Goal: Task Accomplishment & Management: Manage account settings

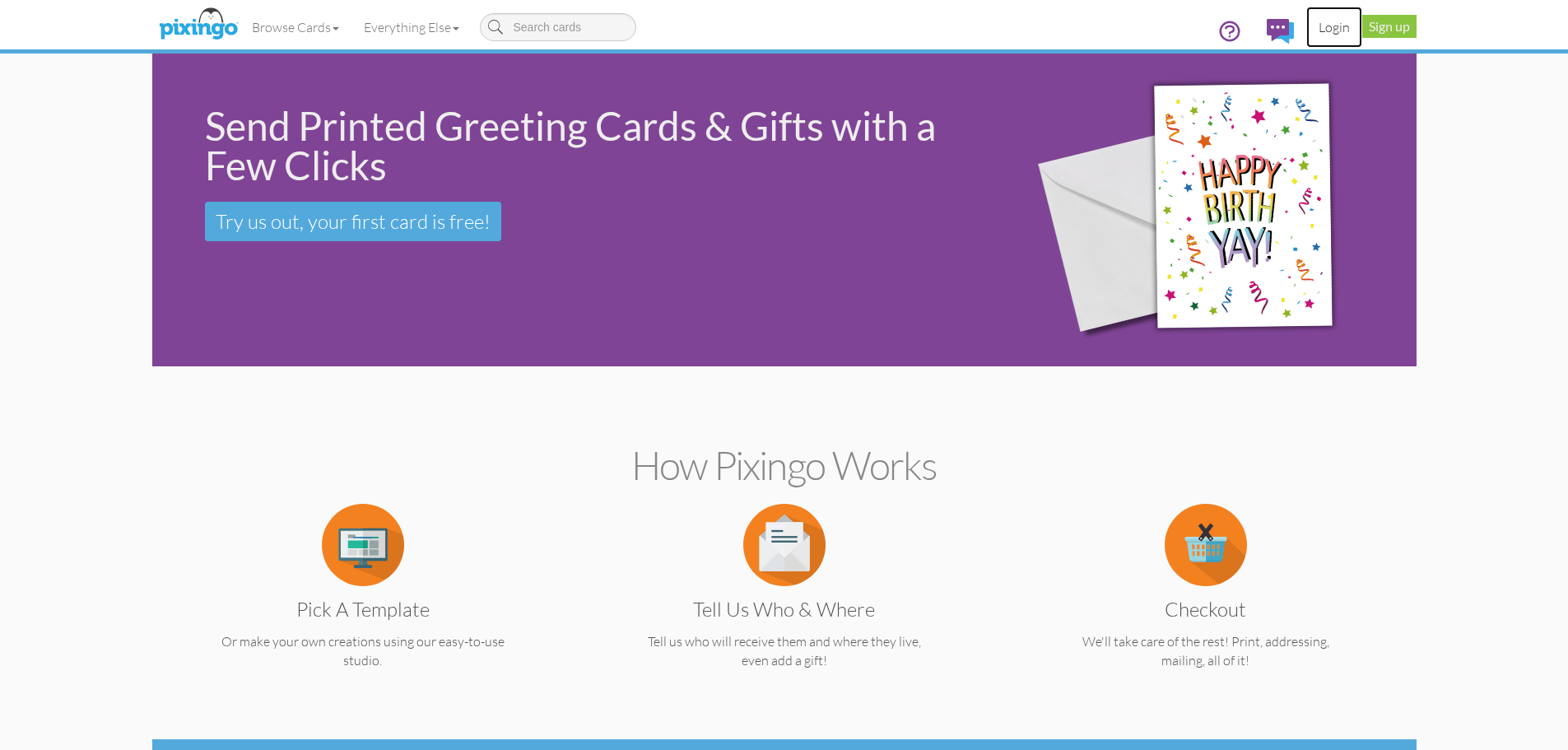
click at [1333, 25] on link "Login" at bounding box center [1334, 26] width 56 height 41
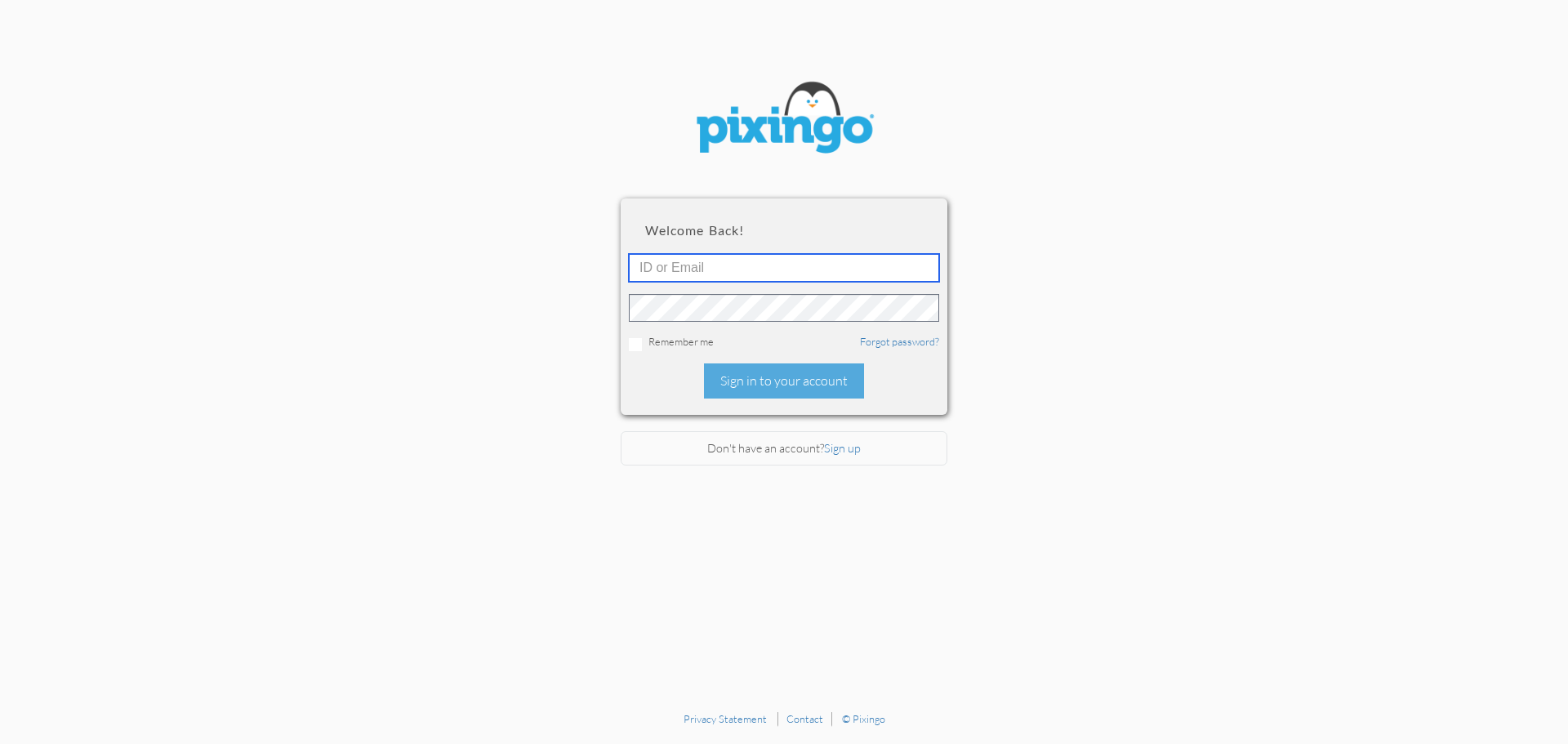
type input "[PERSON_NAME][EMAIL_ADDRESS][DOMAIN_NAME]"
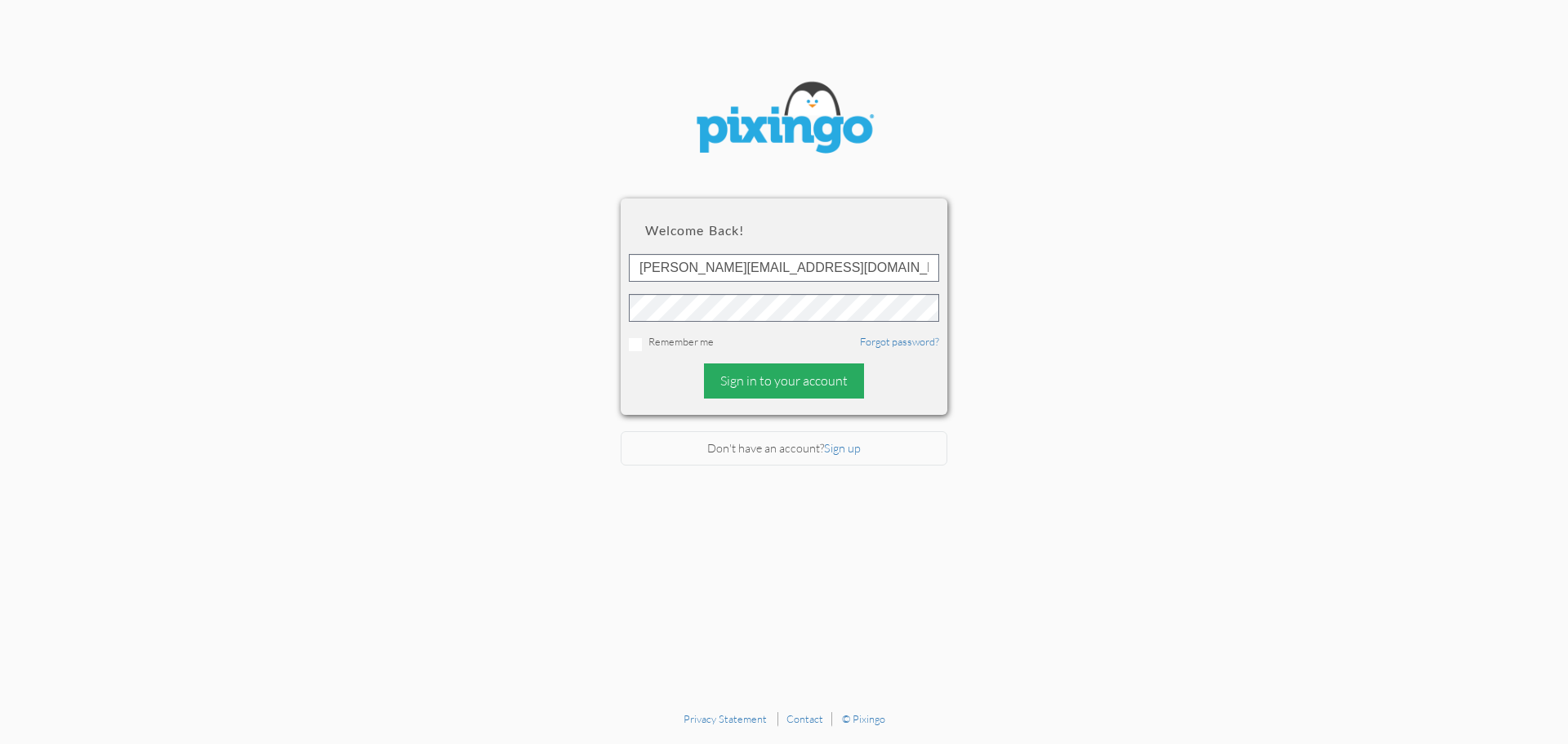
click at [764, 370] on div "Sign in to your account" at bounding box center [784, 381] width 160 height 35
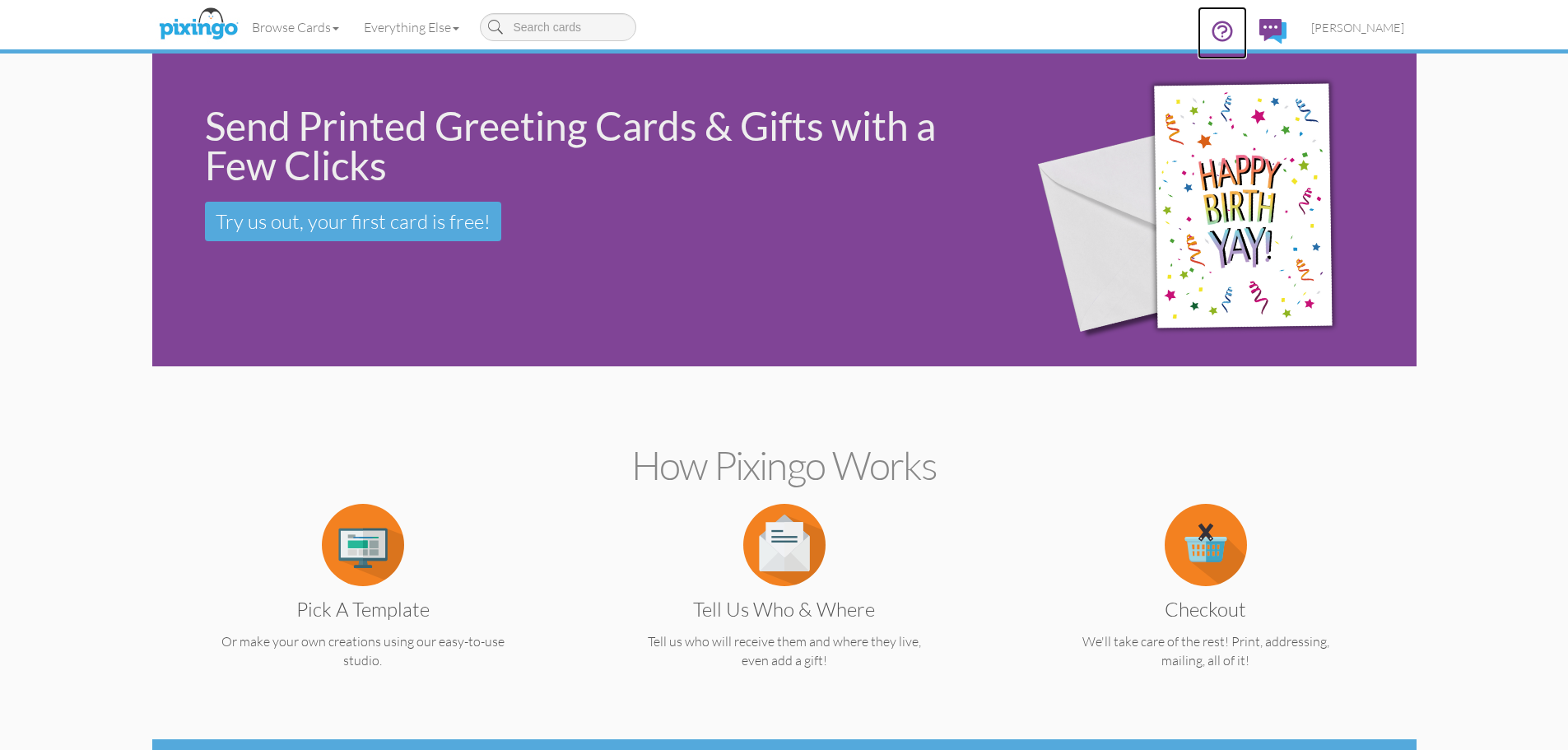
click at [1235, 30] on icon at bounding box center [1222, 31] width 25 height 25
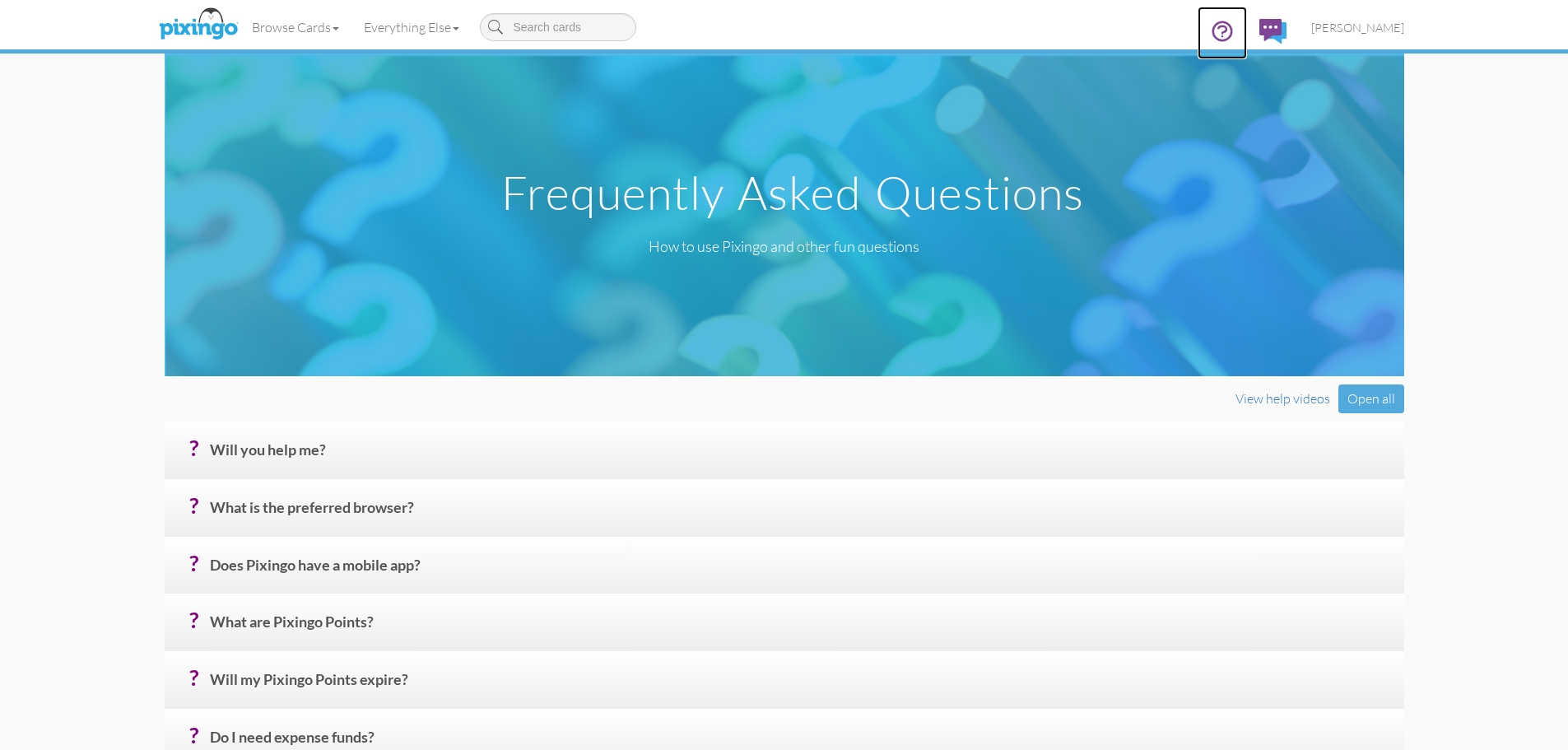
click at [1231, 29] on icon at bounding box center [1221, 30] width 19 height 19
click at [1287, 34] on img at bounding box center [1273, 31] width 27 height 25
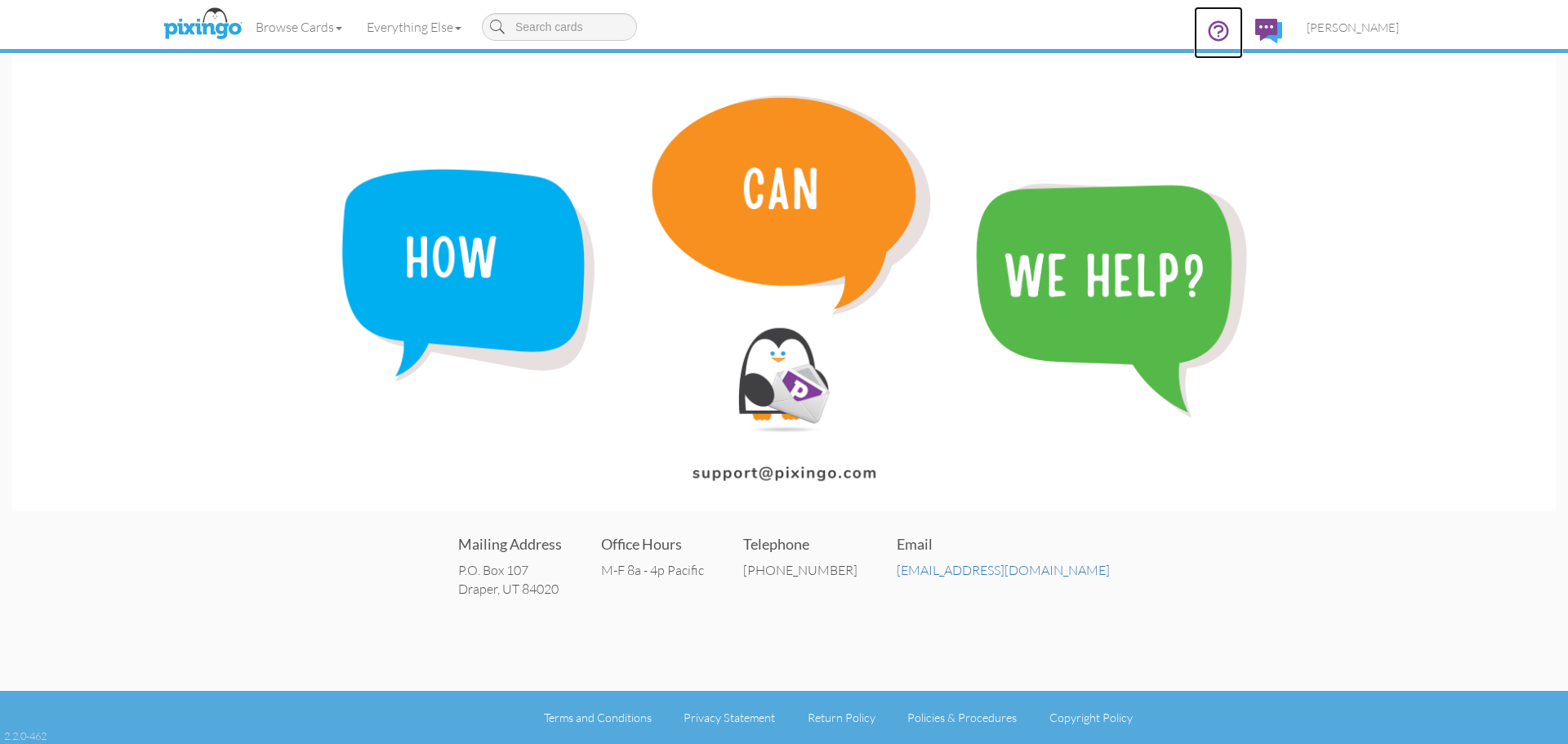
click at [1231, 29] on icon at bounding box center [1218, 31] width 24 height 24
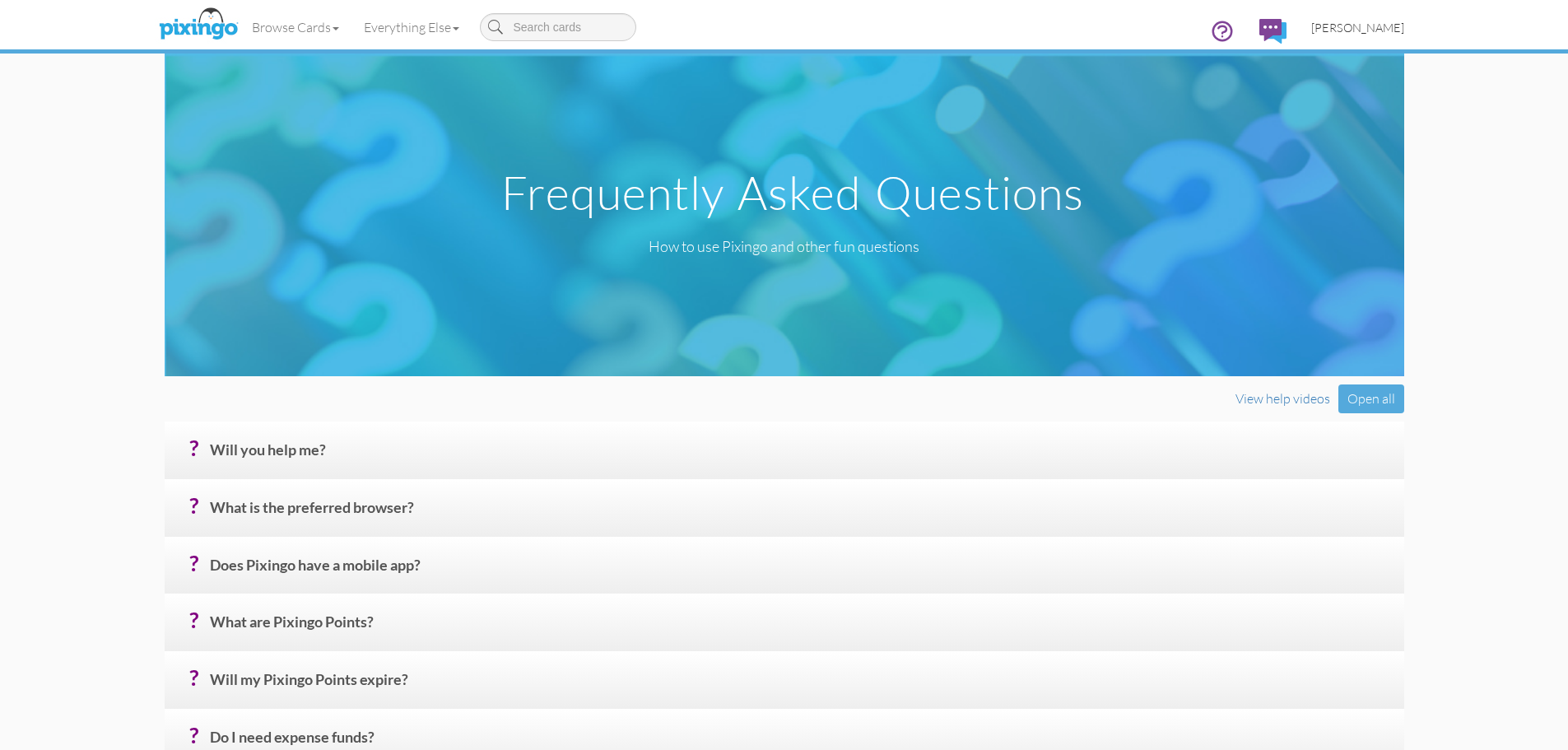
click at [1358, 28] on span "[PERSON_NAME]" at bounding box center [1358, 27] width 93 height 14
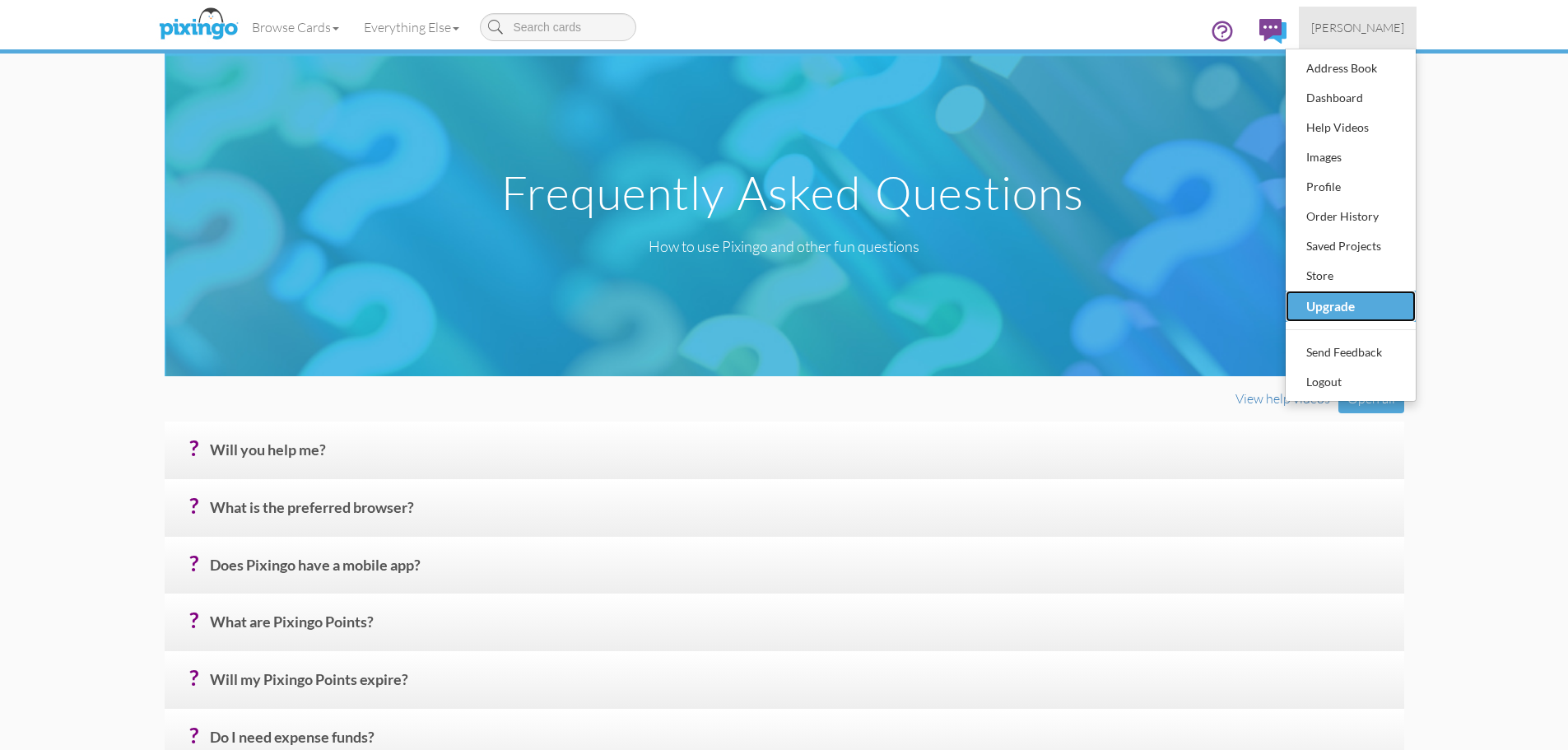
click at [1330, 310] on div "Upgrade" at bounding box center [1351, 306] width 97 height 26
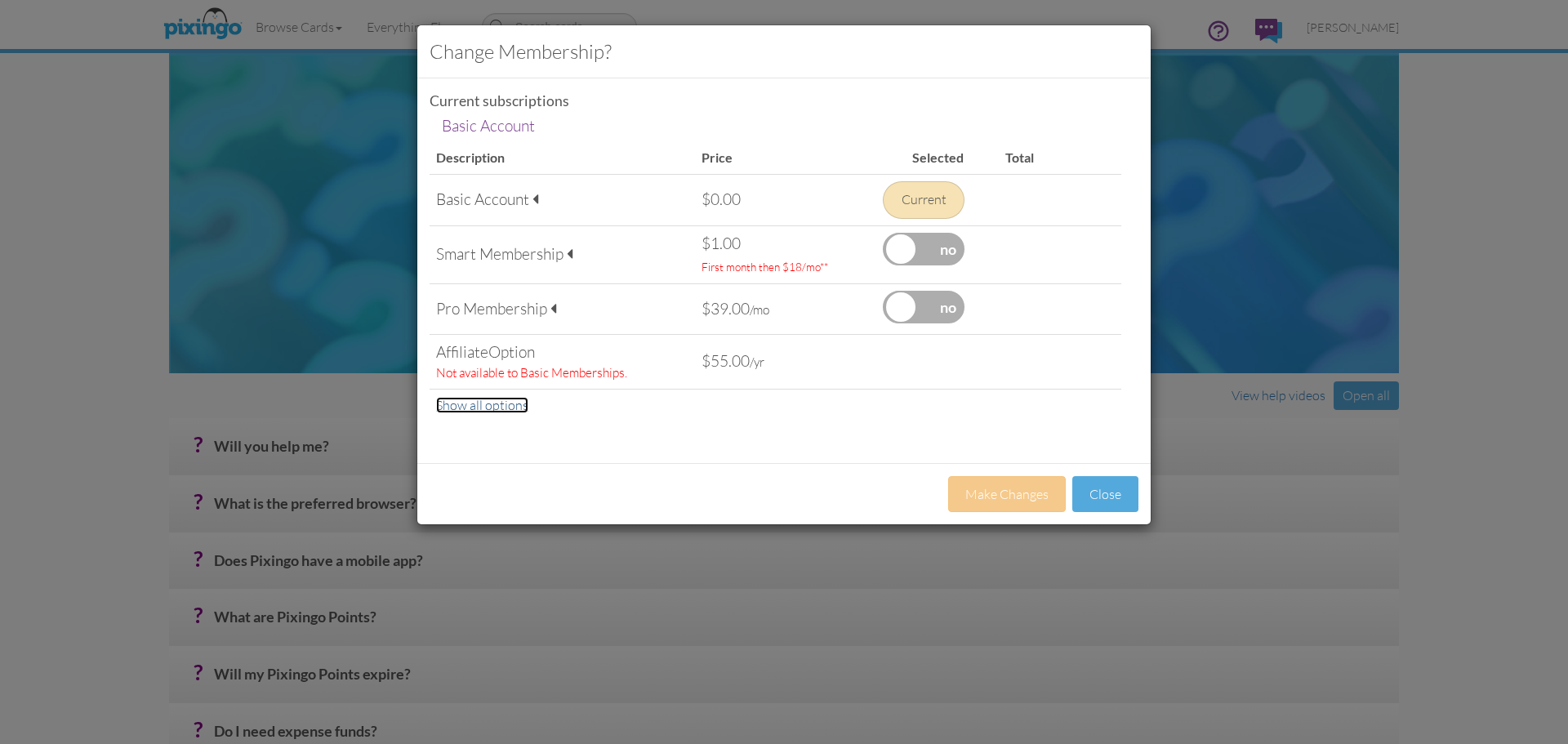
click at [509, 410] on link "Show all options" at bounding box center [482, 405] width 92 height 16
click at [1126, 488] on button "Close" at bounding box center [1105, 494] width 66 height 37
